Goal: Task Accomplishment & Management: Use online tool/utility

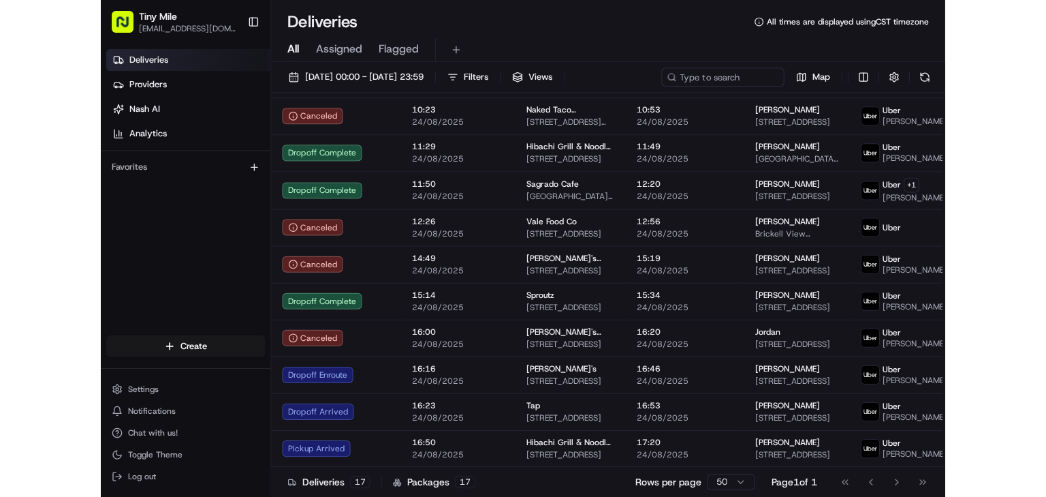
scroll to position [286, 0]
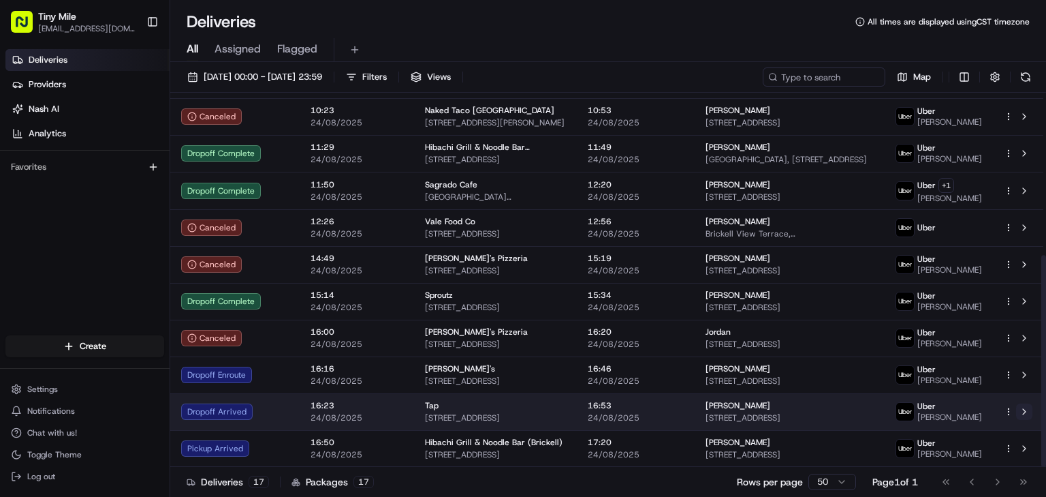
click at [843, 410] on button at bounding box center [1024, 411] width 16 height 16
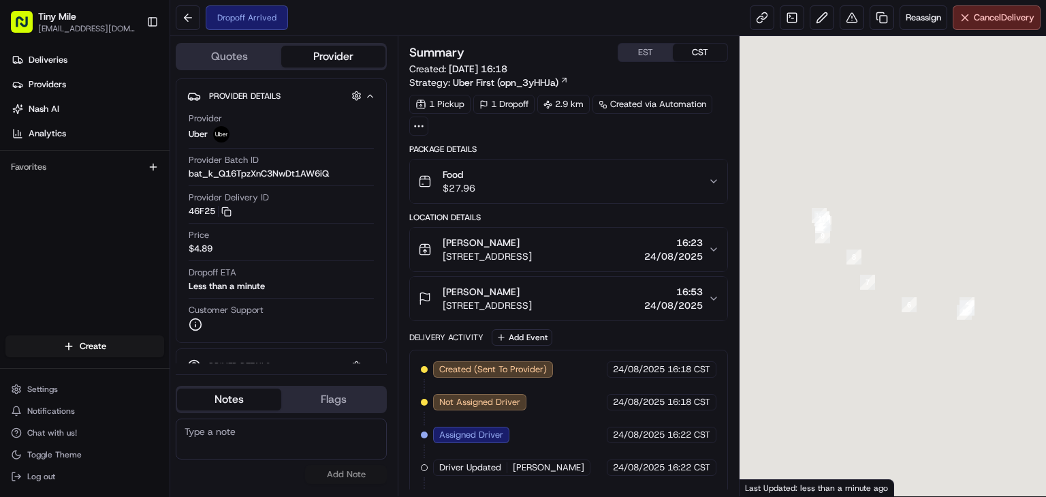
click at [75, 234] on div "Deliveries Providers Nash AI Analytics Favorites" at bounding box center [85, 194] width 170 height 300
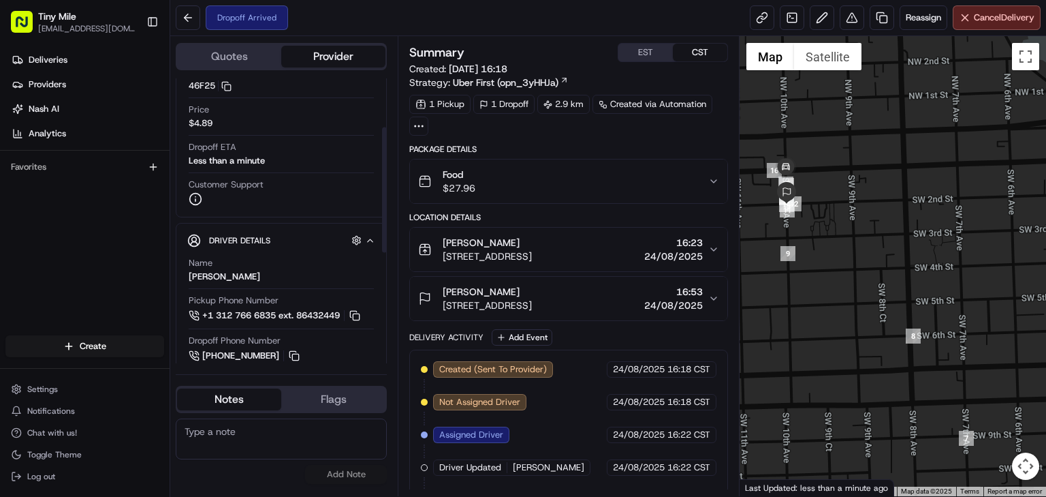
scroll to position [109, 0]
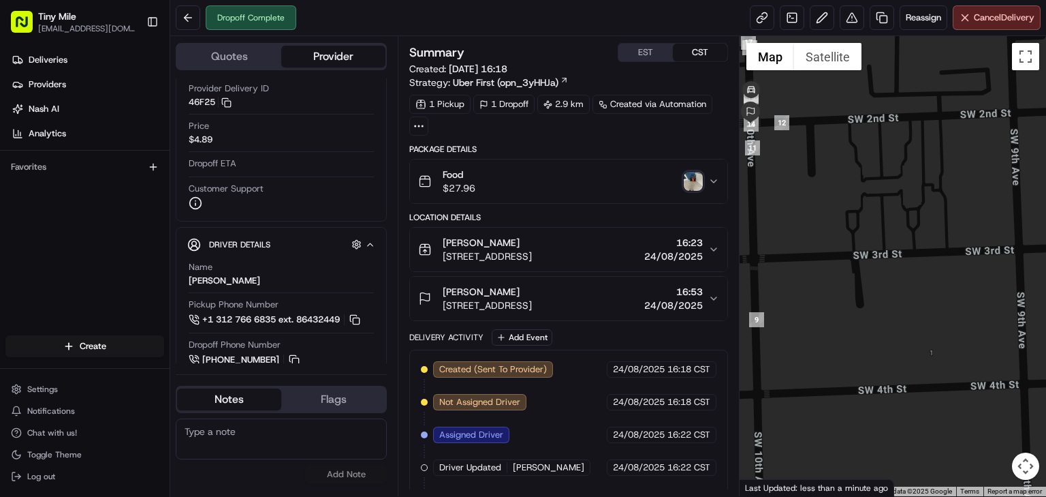
click at [694, 181] on img "button" at bounding box center [693, 181] width 19 height 19
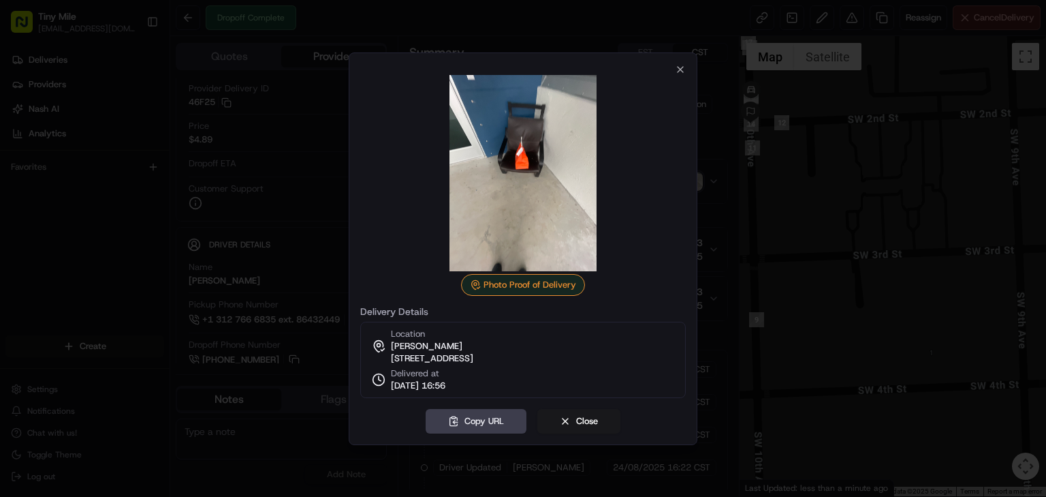
click at [196, 341] on div at bounding box center [523, 248] width 1046 height 497
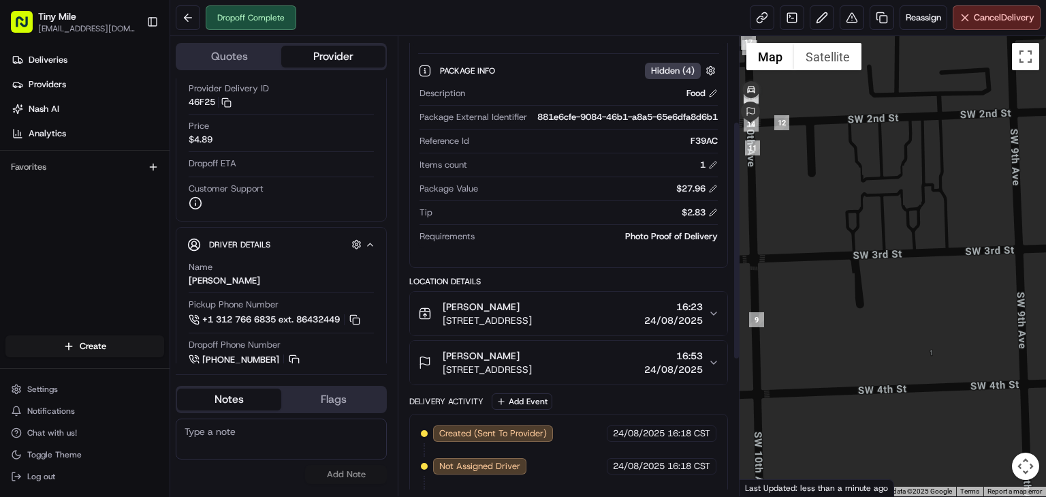
scroll to position [164, 0]
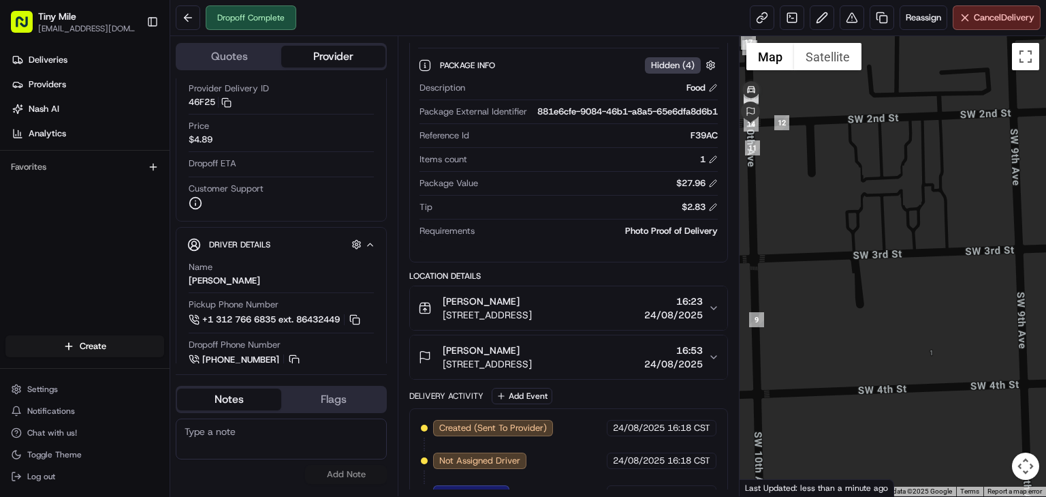
click at [706, 364] on div "Rohan Rohan M. 201 SW 10th Ave #2823, Miami, FL 33130, USA 16:53 24/08/2025" at bounding box center [563, 356] width 290 height 27
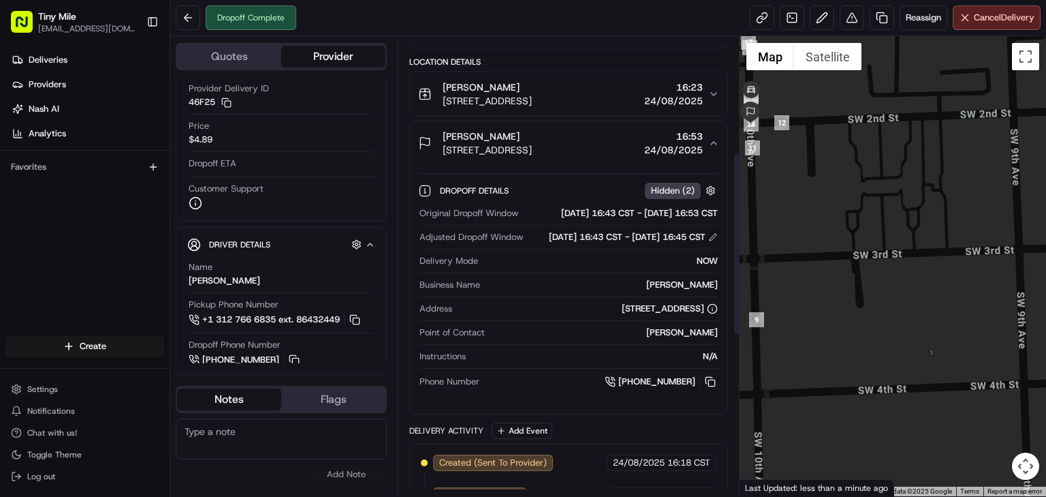
scroll to position [273, 0]
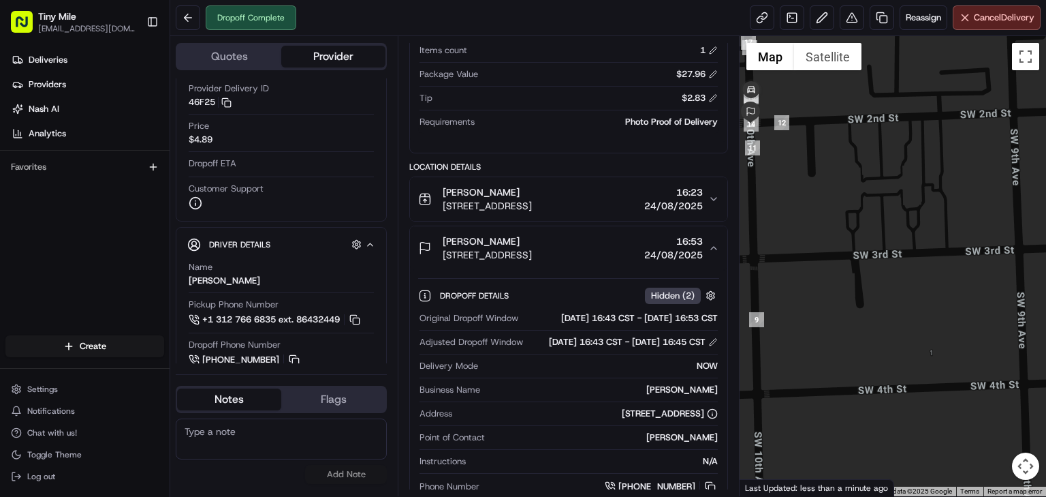
click at [710, 264] on button "Rohan Rohan M. 201 SW 10th Ave #2823, Miami, FL 33130, USA 16:53 24/08/2025" at bounding box center [568, 248] width 317 height 44
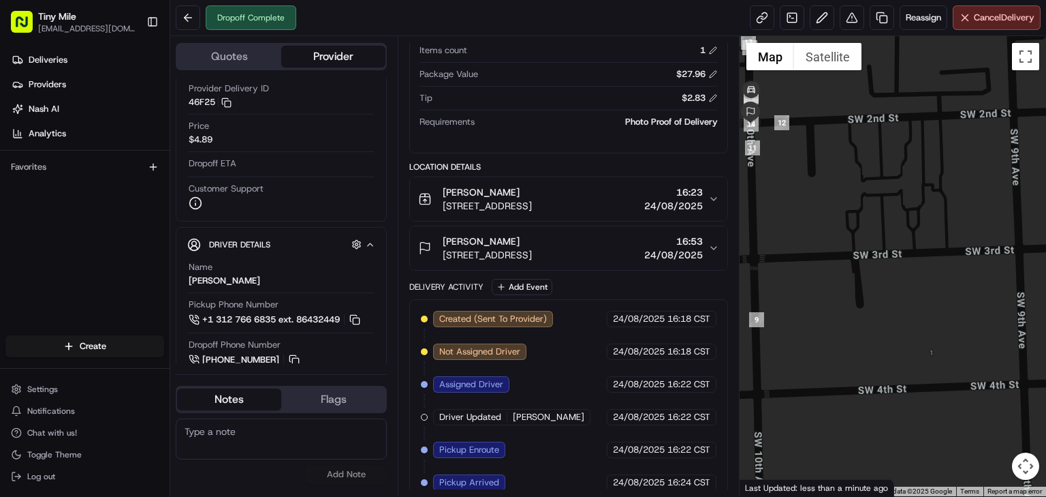
click at [83, 262] on div "Deliveries Providers Nash AI Analytics Favorites" at bounding box center [85, 194] width 170 height 300
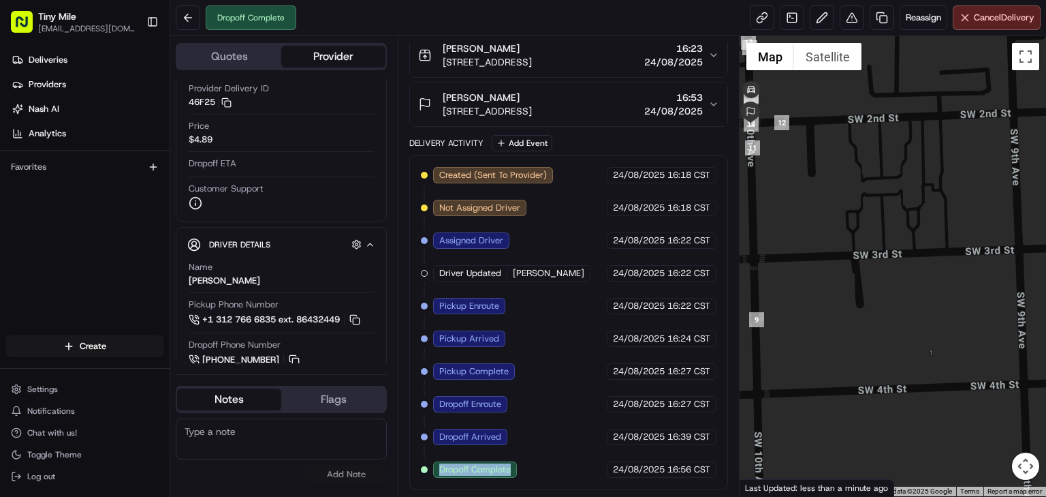
drag, startPoint x: 516, startPoint y: 471, endPoint x: 440, endPoint y: 471, distance: 75.6
click at [436, 471] on div "Dropoff Complete" at bounding box center [475, 469] width 84 height 16
click at [583, 473] on div "Created (Sent To Provider) Uber 24/08/2025 16:18 CST Not Assigned Driver Uber 2…" at bounding box center [569, 322] width 296 height 311
click at [191, 16] on button at bounding box center [188, 17] width 25 height 25
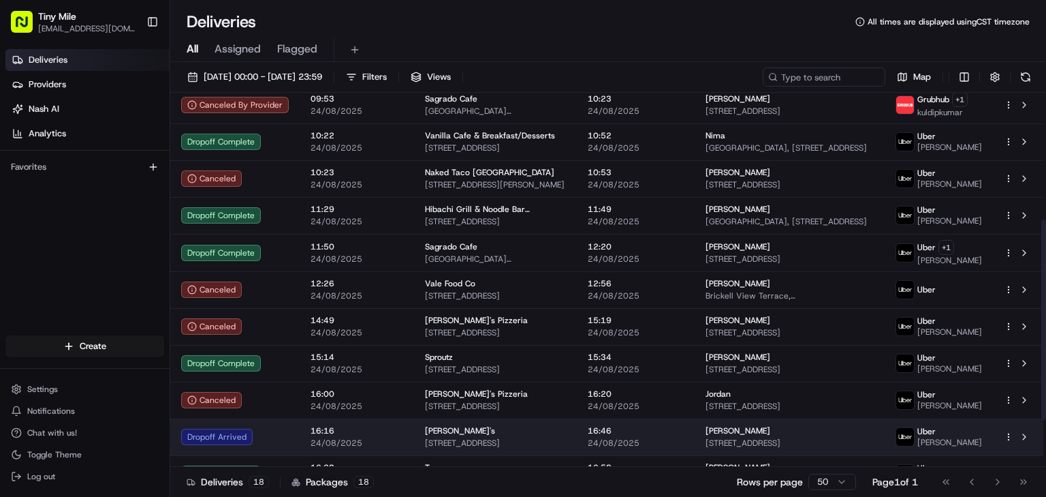
scroll to position [323, 0]
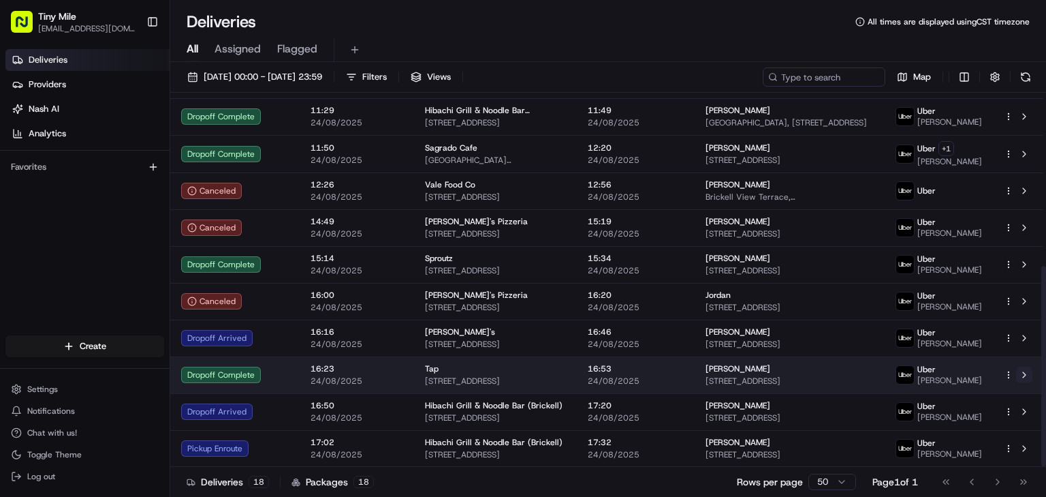
click at [1025, 376] on button at bounding box center [1024, 375] width 16 height 16
click at [1029, 380] on button at bounding box center [1024, 375] width 16 height 16
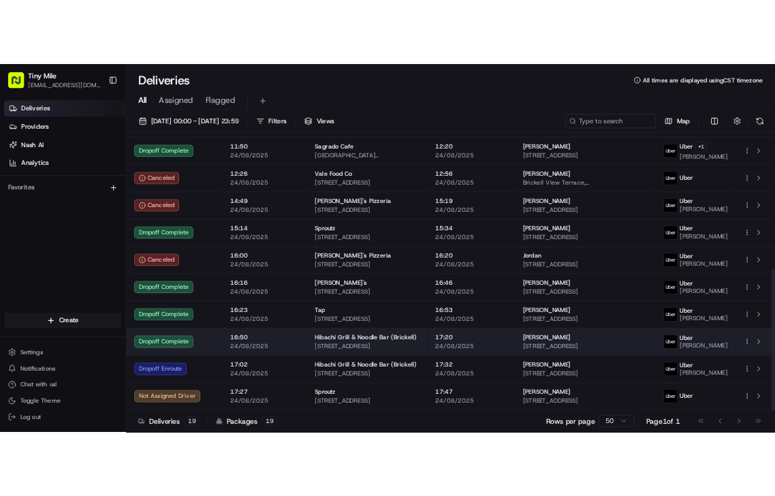
scroll to position [360, 0]
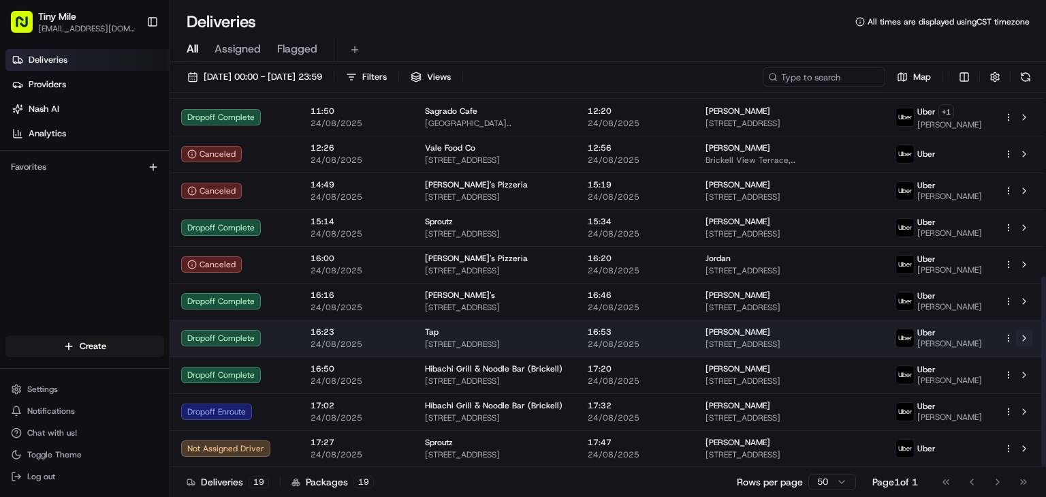
click at [1023, 341] on button at bounding box center [1024, 338] width 16 height 16
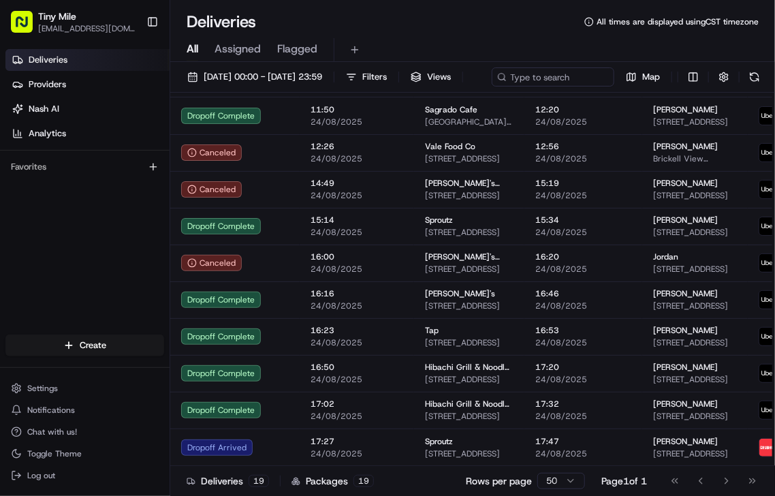
scroll to position [368, 0]
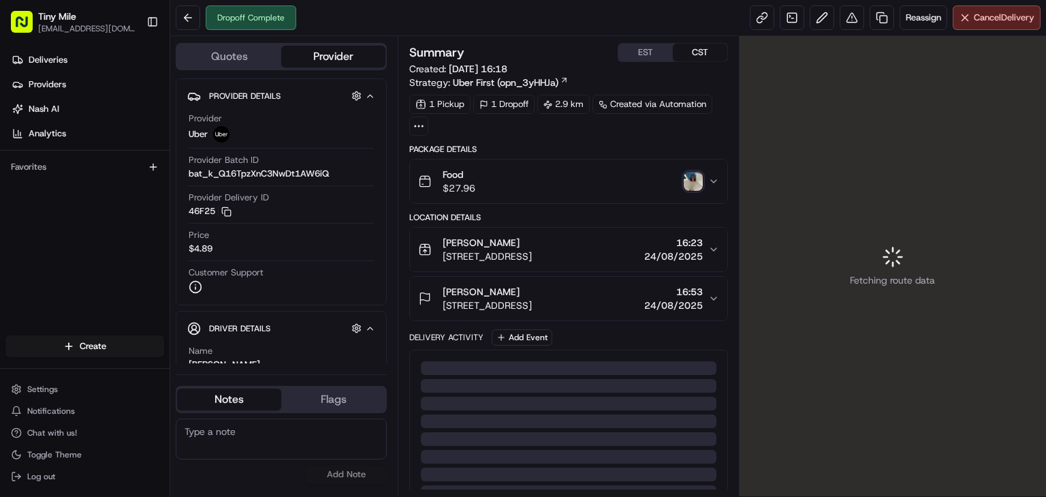
click at [690, 188] on img "button" at bounding box center [693, 181] width 19 height 19
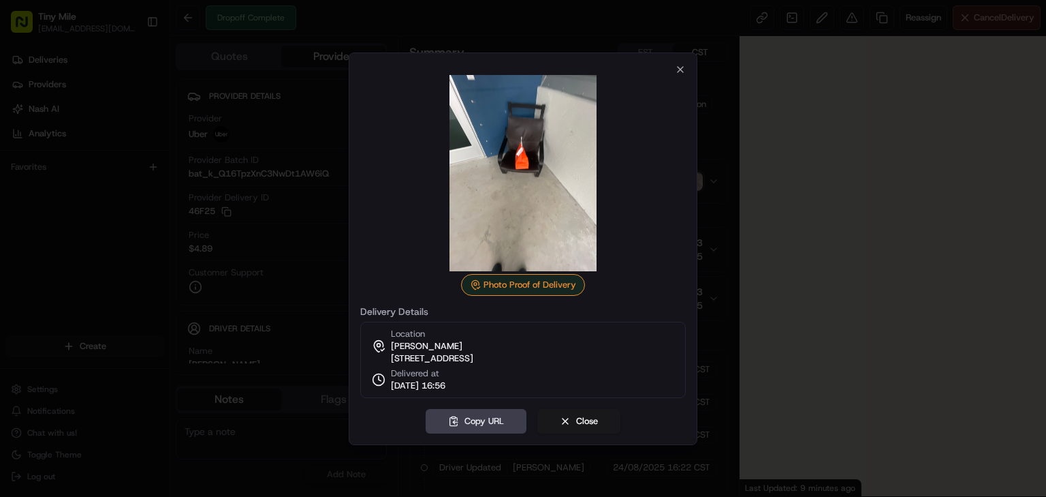
click at [561, 177] on img at bounding box center [523, 173] width 196 height 196
